Goal: Transaction & Acquisition: Purchase product/service

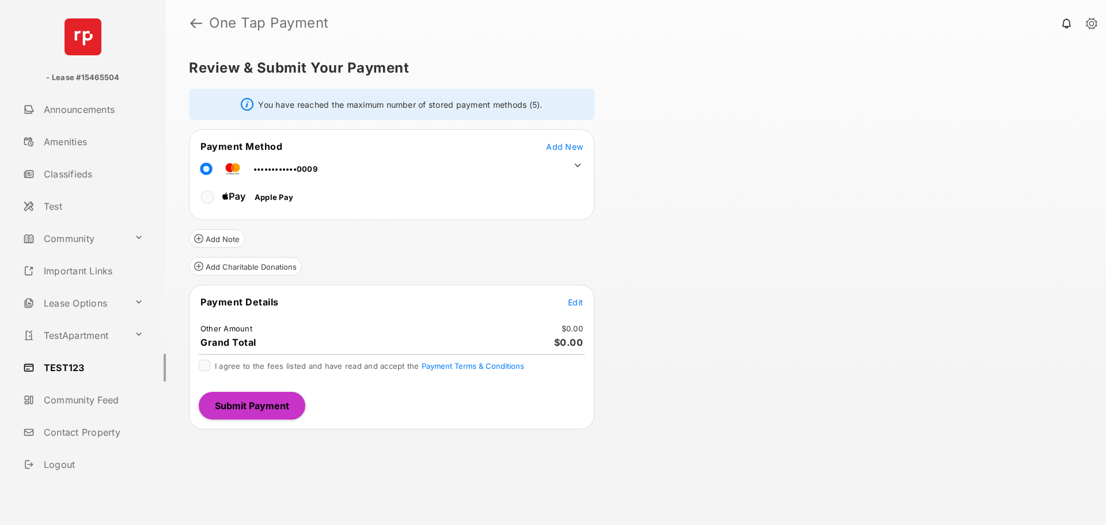
click at [578, 163] on icon at bounding box center [578, 165] width 10 height 10
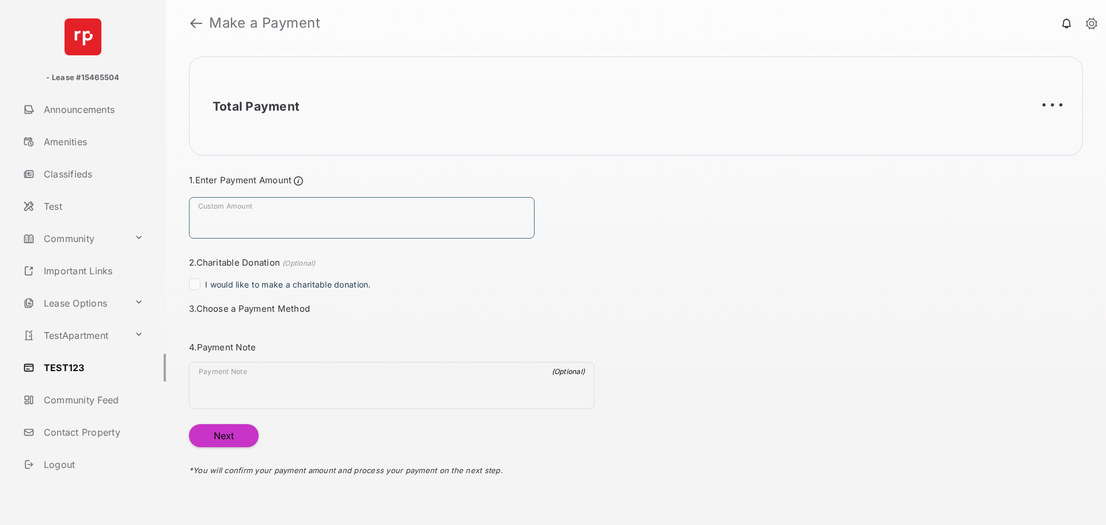
click at [301, 212] on input "Custom Amount" at bounding box center [362, 217] width 346 height 41
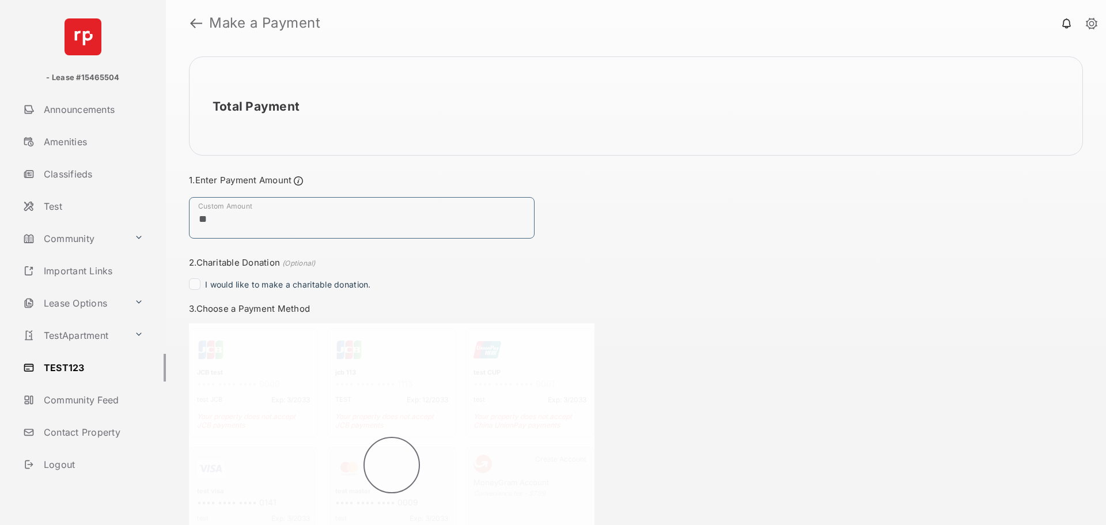
type input "**"
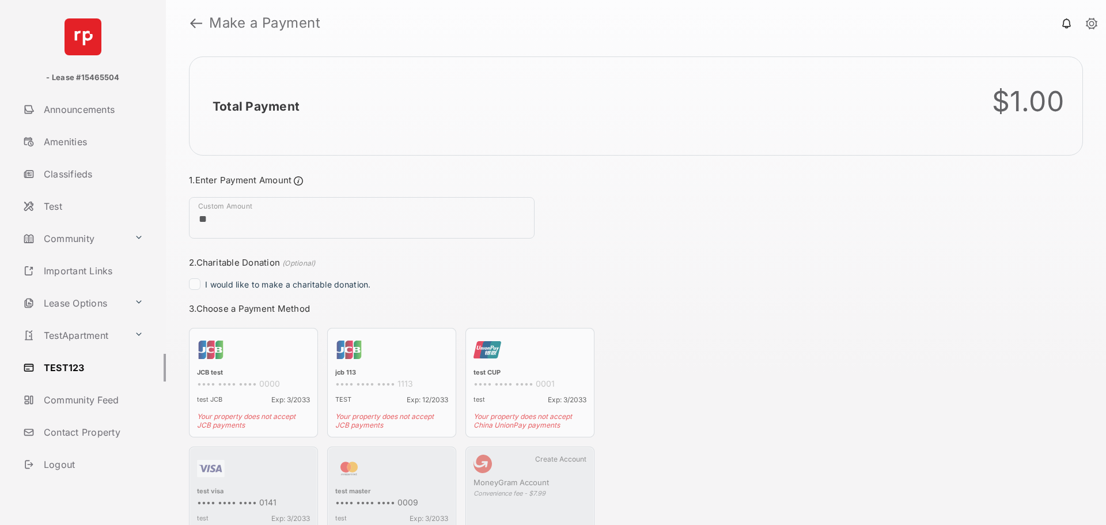
click at [706, 262] on div "Total Payment $1.00 Payment Summary Payment Method - - Payment Date Sep 2, 2025…" at bounding box center [636, 285] width 940 height 479
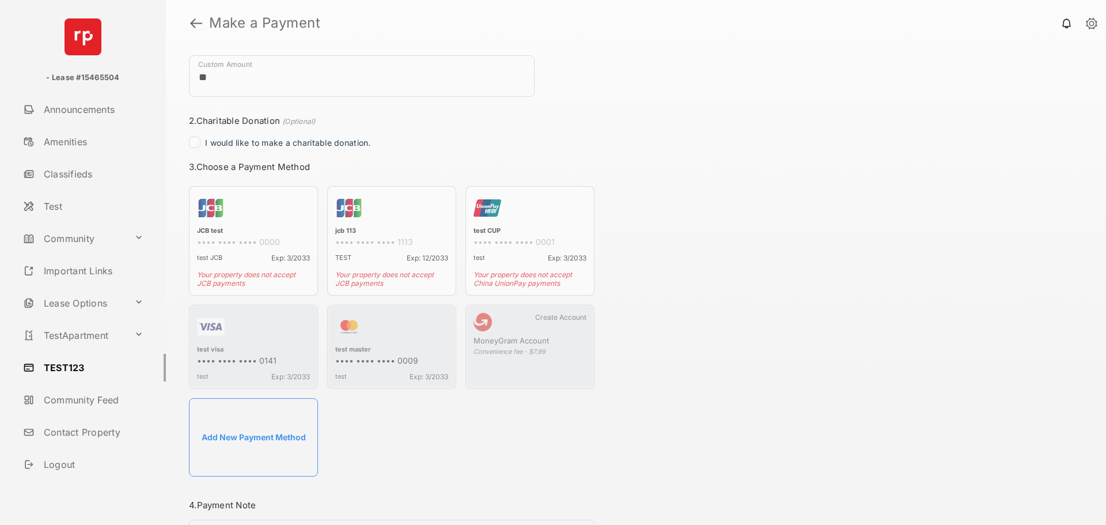
scroll to position [192, 0]
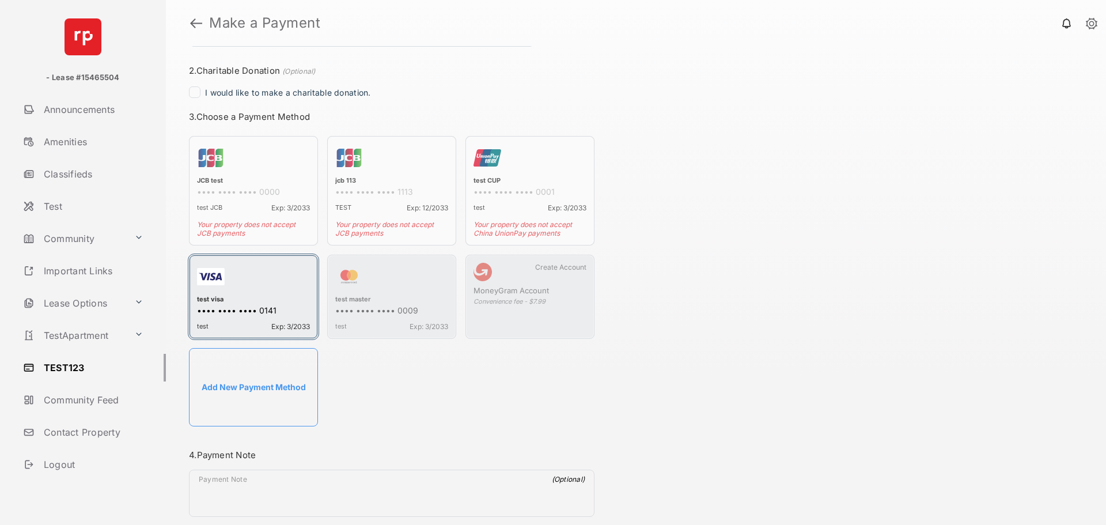
click at [254, 310] on div "•••• •••• •••• 0141" at bounding box center [253, 311] width 113 height 12
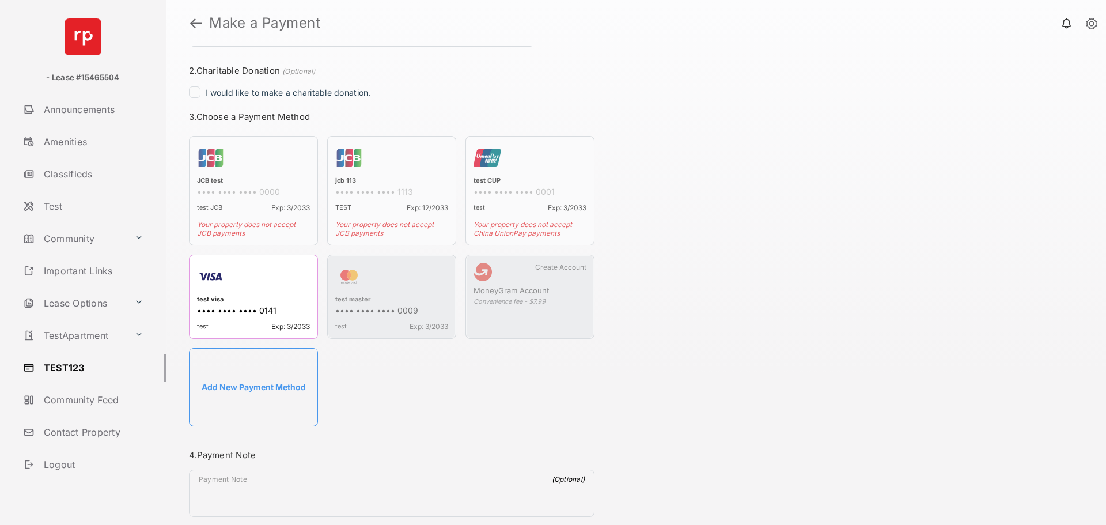
click at [249, 214] on li "JCB test •••• •••• •••• 0000 test JCB Exp: 3/2033 Your property does not accept…" at bounding box center [253, 190] width 129 height 109
click at [373, 199] on li "jcb 113 •••• •••• •••• 1113 TEST Exp: 12/2033 Your property does not accept JCB…" at bounding box center [391, 190] width 129 height 109
click at [591, 185] on li "test CUP •••• •••• •••• 0001 test Exp: 3/2033 Your property does not accept Chi…" at bounding box center [529, 190] width 129 height 109
click at [236, 275] on div "button" at bounding box center [253, 279] width 113 height 32
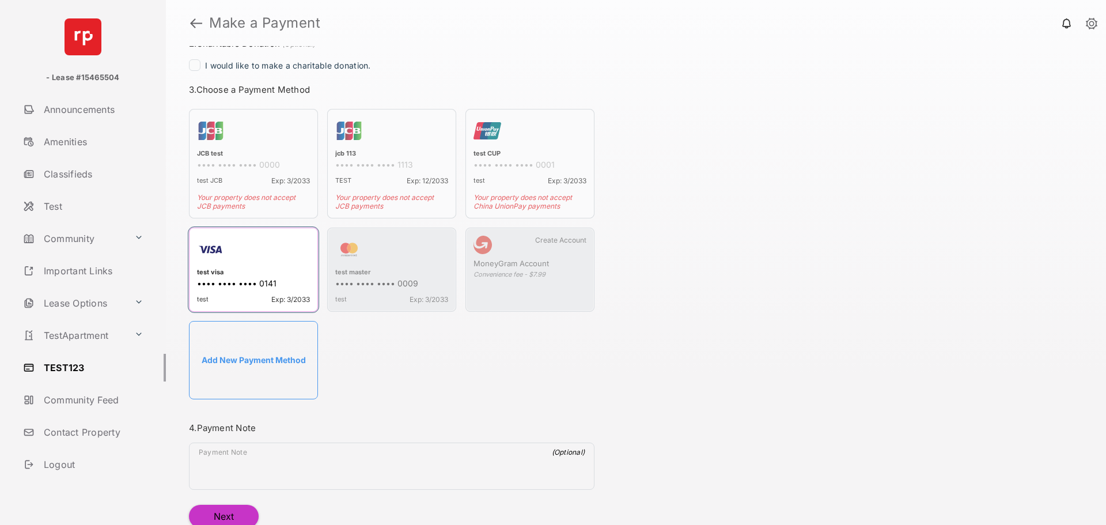
scroll to position [262, 0]
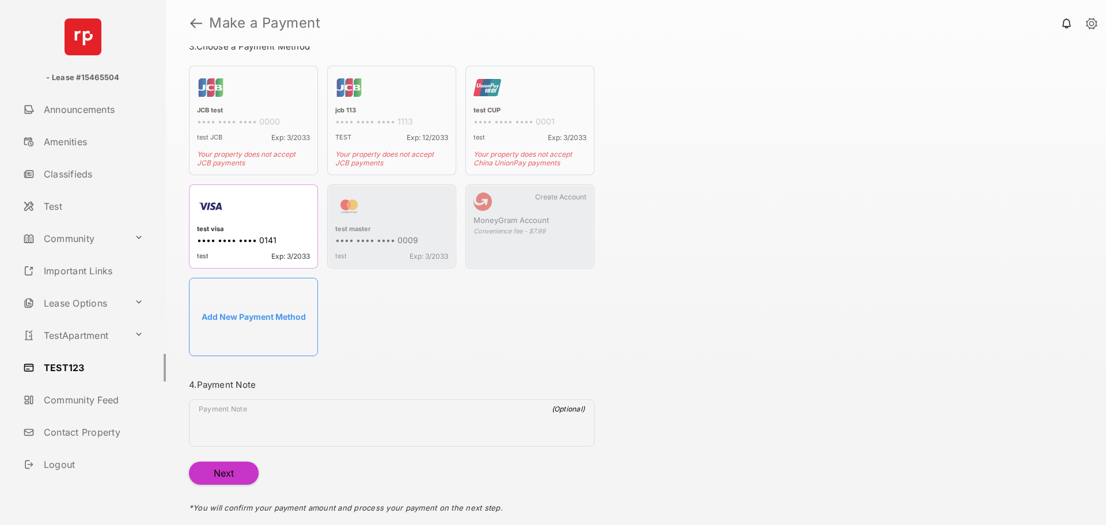
click at [211, 479] on button "Next" at bounding box center [224, 472] width 70 height 23
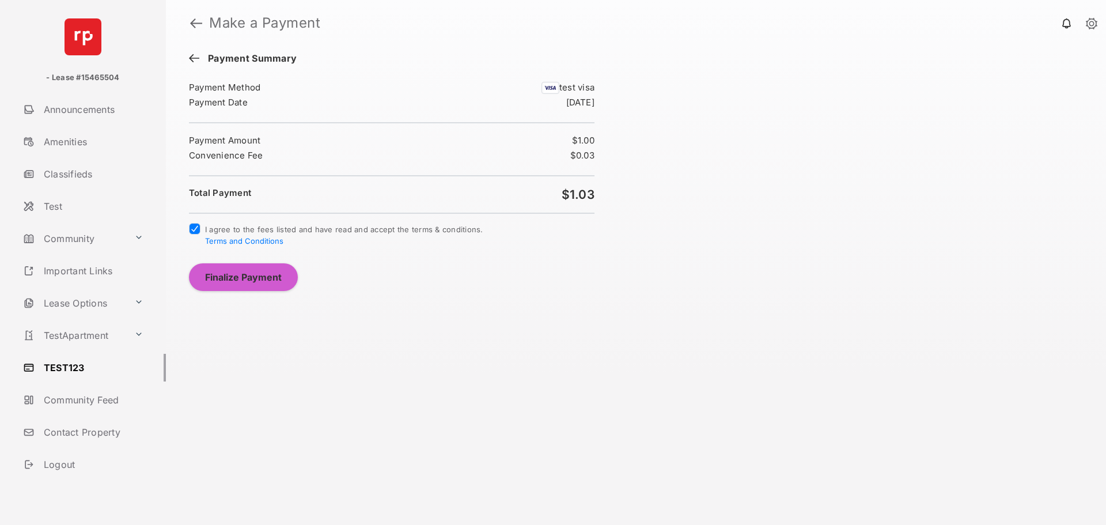
click at [246, 282] on button "Finalize Payment" at bounding box center [243, 277] width 109 height 28
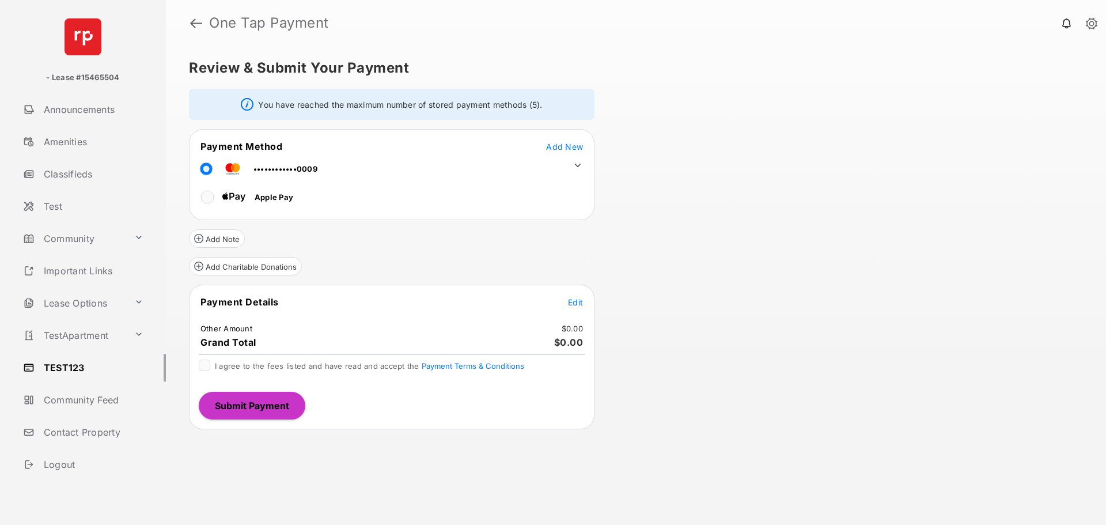
click at [575, 164] on icon at bounding box center [578, 165] width 6 height 3
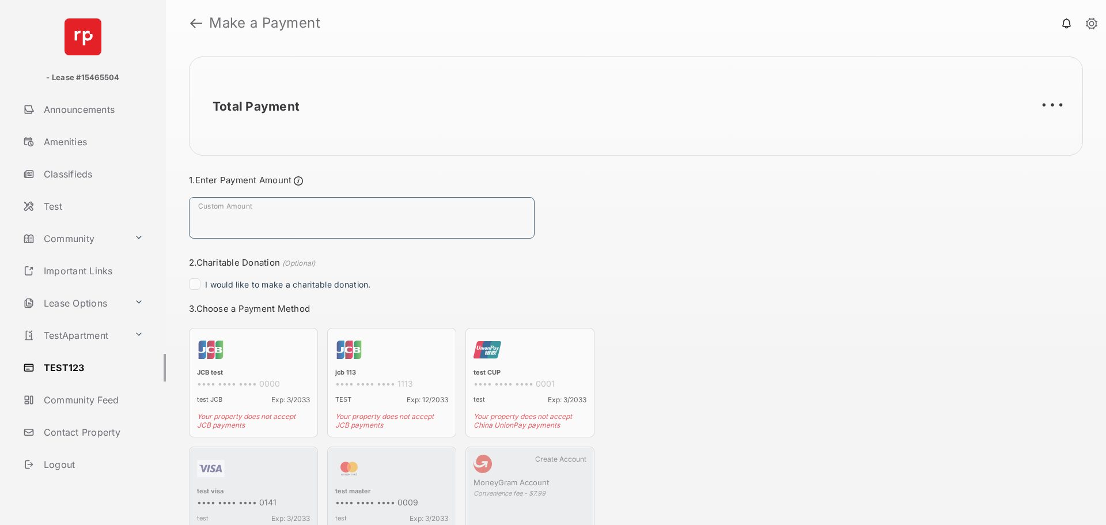
click at [335, 229] on input "Custom Amount" at bounding box center [362, 217] width 346 height 41
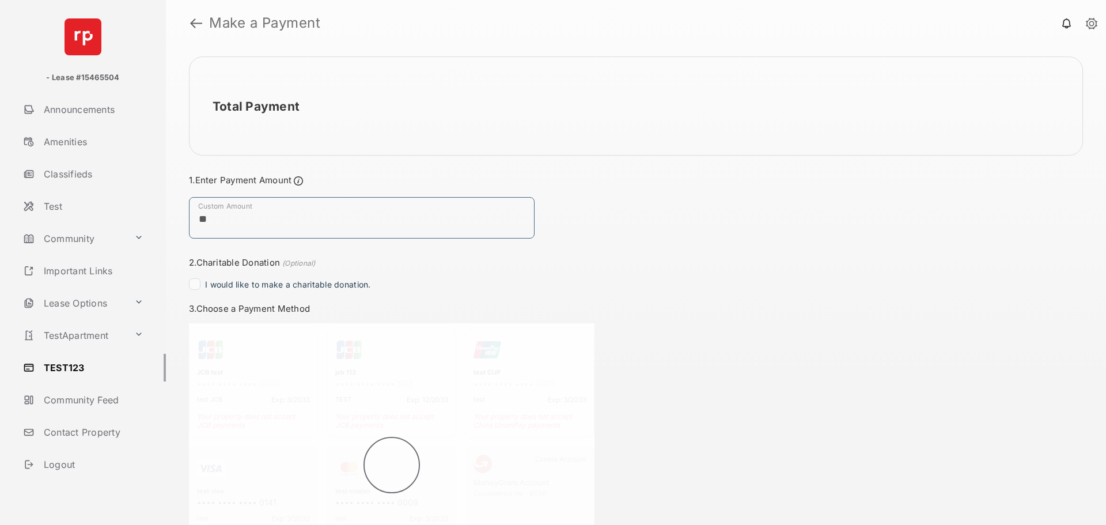
type input "**"
click at [604, 247] on div "Total Payment Payment Summary Payment Method - - Payment Date Sep 2, 2025 Payme…" at bounding box center [636, 285] width 940 height 479
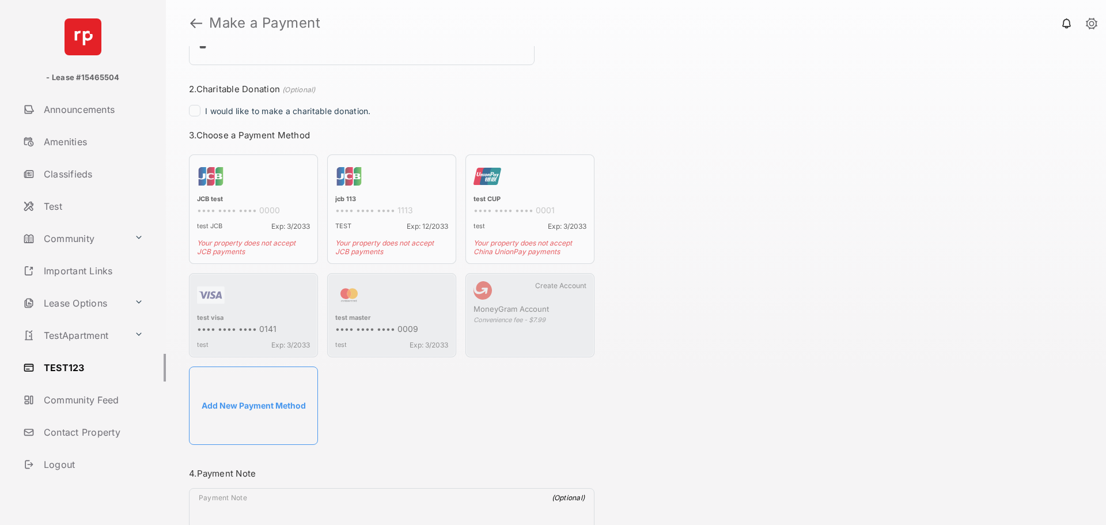
scroll to position [173, 0]
click at [226, 322] on div "test visa" at bounding box center [253, 319] width 113 height 10
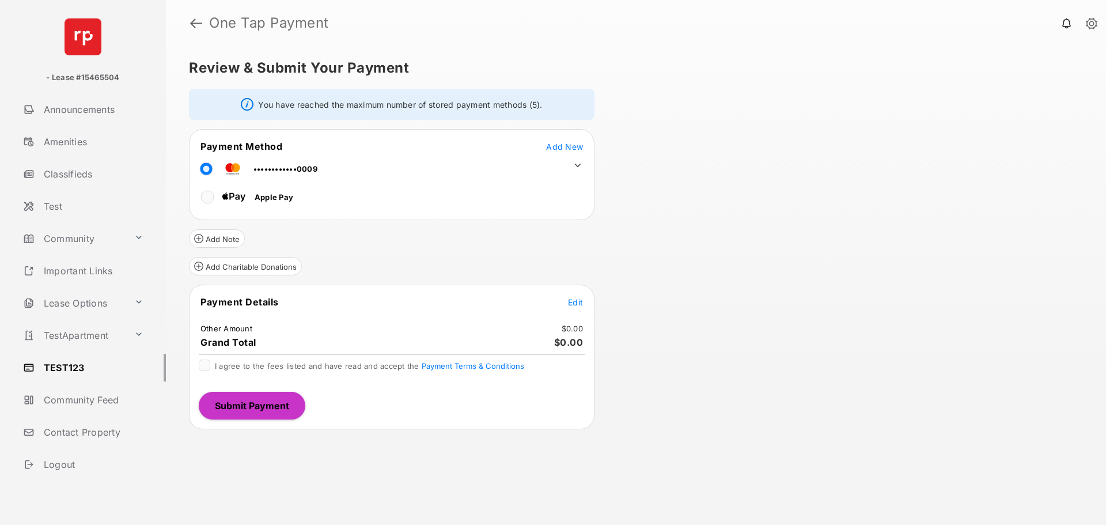
click at [575, 161] on icon at bounding box center [578, 165] width 10 height 10
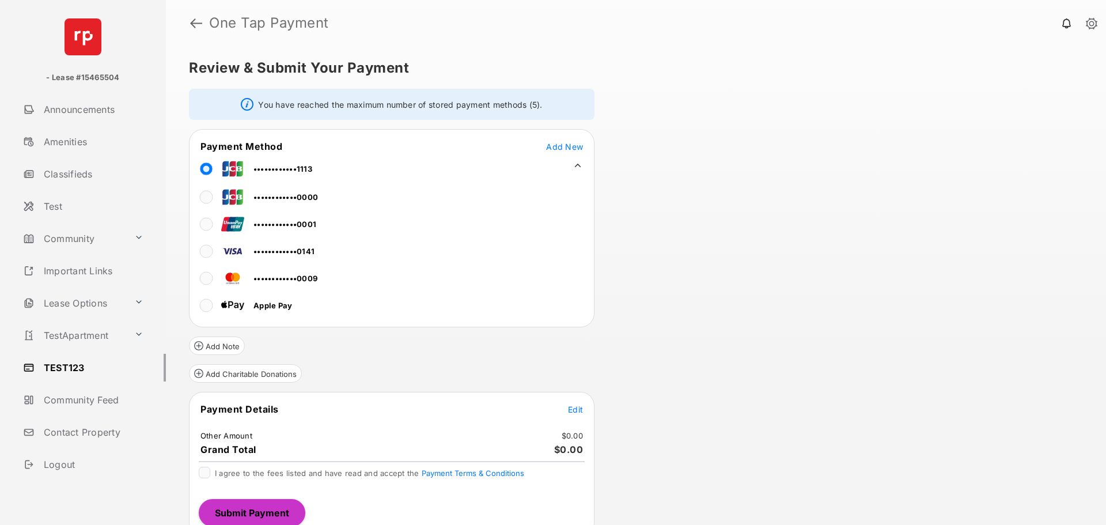
scroll to position [13, 0]
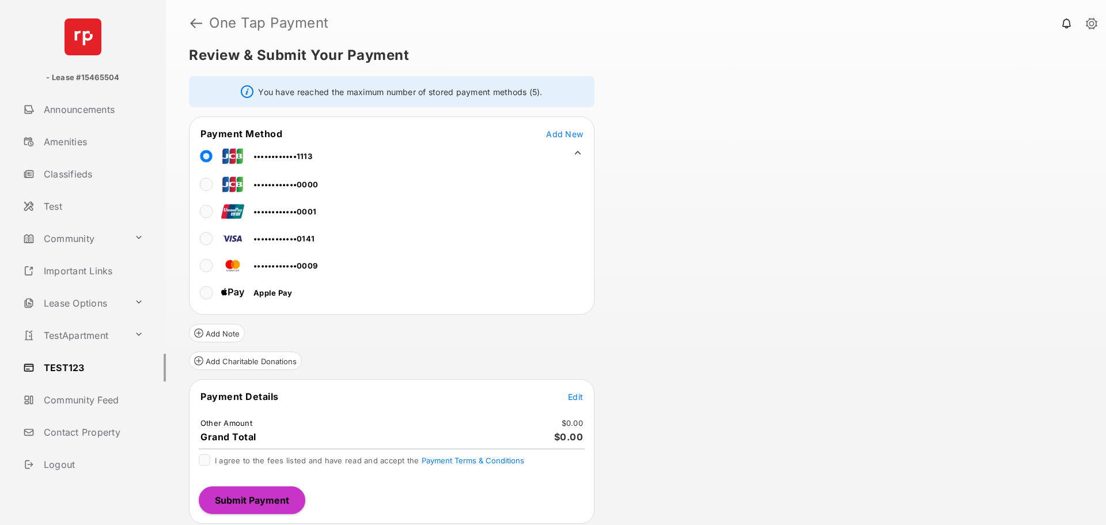
click at [576, 390] on td "Edit" at bounding box center [575, 396] width 16 height 13
click at [576, 400] on span "Edit" at bounding box center [575, 397] width 15 height 10
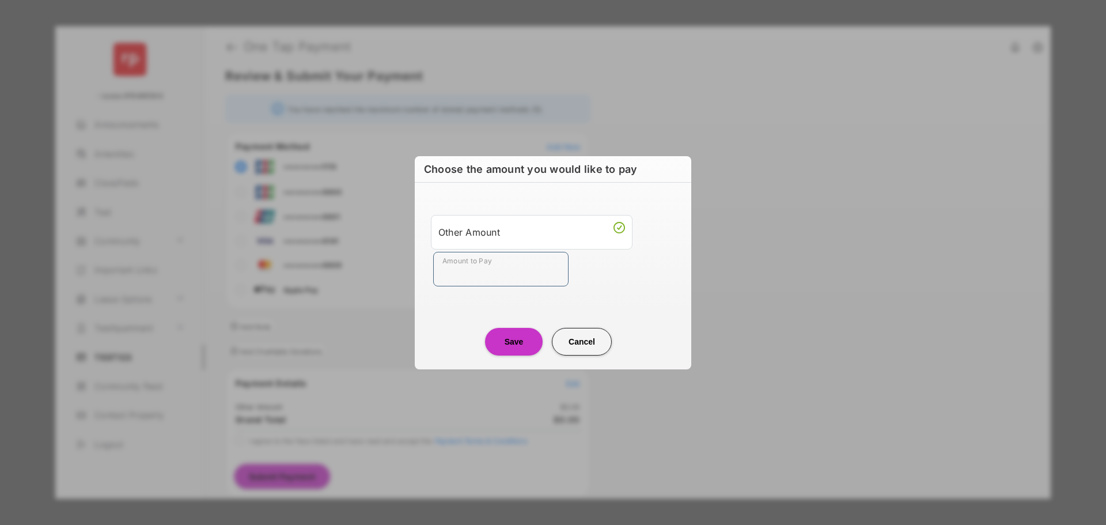
click at [478, 283] on input "Amount to Pay" at bounding box center [500, 269] width 135 height 35
type input "****"
click at [509, 343] on button "Save" at bounding box center [514, 342] width 58 height 28
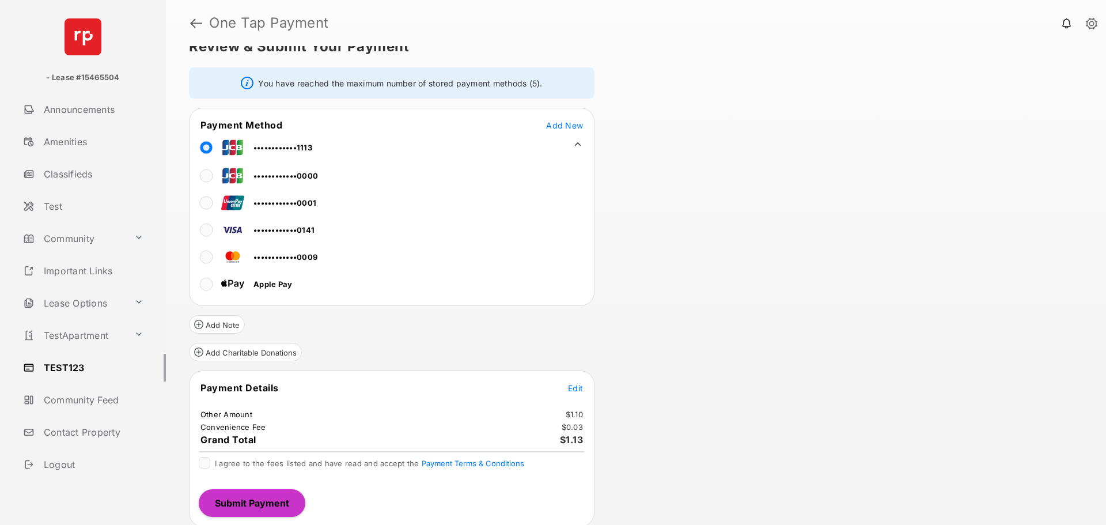
scroll to position [24, 0]
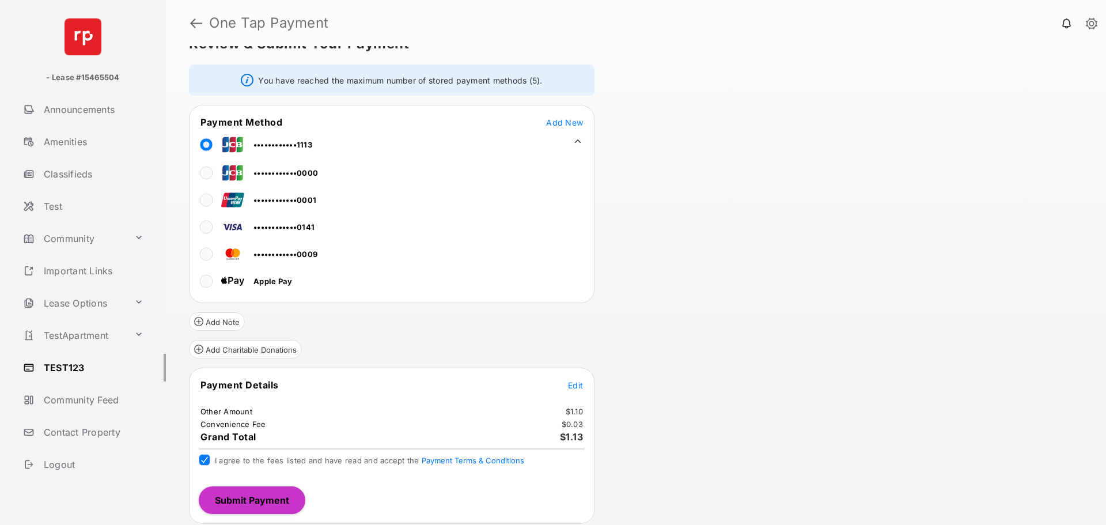
click at [255, 493] on button "Submit Payment" at bounding box center [252, 500] width 107 height 28
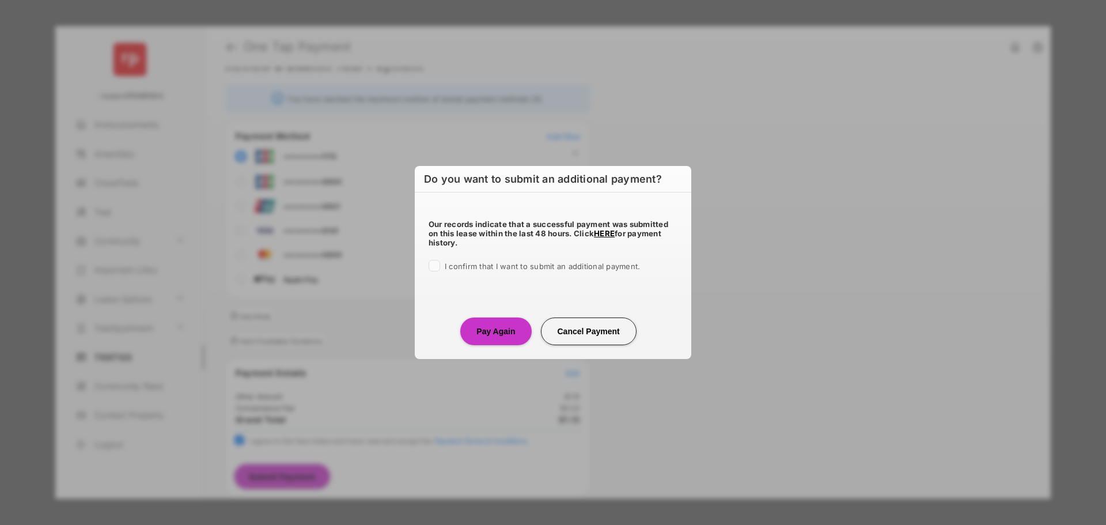
click at [426, 267] on div "Our records indicate that a successful payment was submitted on this lease with…" at bounding box center [553, 242] width 276 height 101
click at [490, 347] on div "Do you want to submit an additional payment? Our records indicate that a succes…" at bounding box center [553, 262] width 276 height 192
click at [497, 326] on button "Pay Again" at bounding box center [495, 331] width 71 height 28
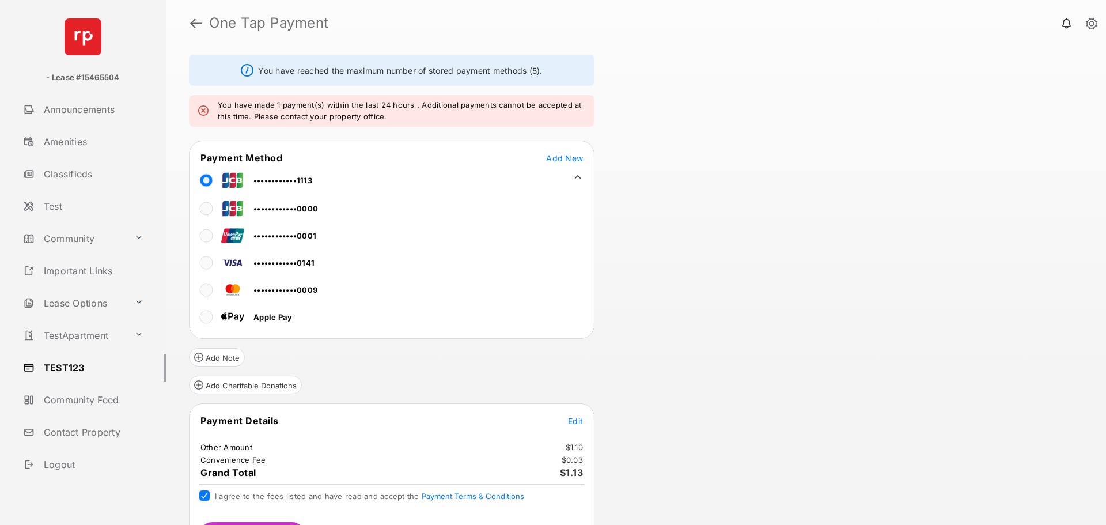
scroll to position [70, 0]
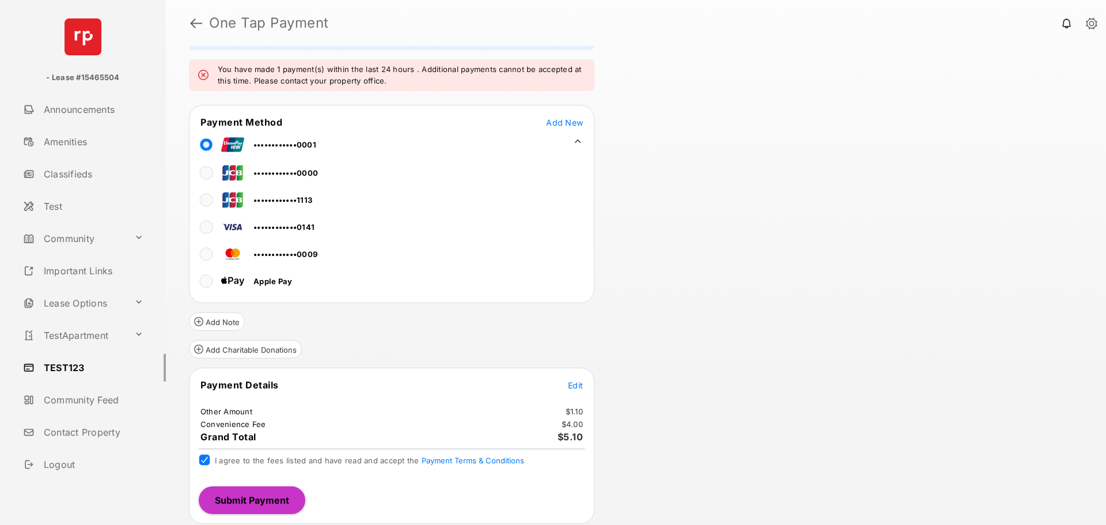
click at [262, 502] on button "Submit Payment" at bounding box center [252, 500] width 107 height 28
click at [193, 28] on link at bounding box center [196, 23] width 12 height 28
